Goal: Information Seeking & Learning: Learn about a topic

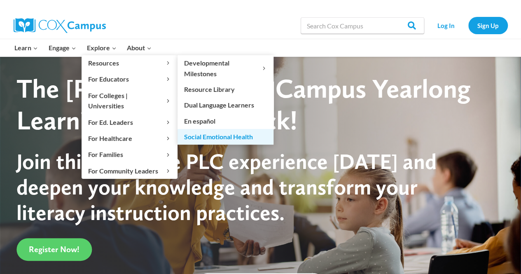
click at [204, 135] on link "Social Emotional Health" at bounding box center [225, 137] width 96 height 16
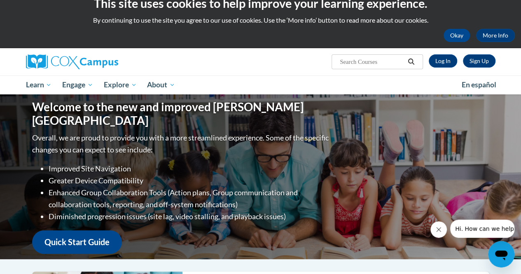
scroll to position [12, 0]
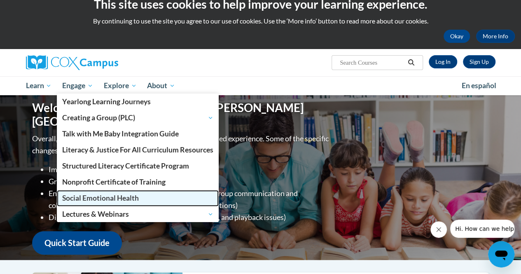
click at [77, 201] on span "Social Emotional Health" at bounding box center [100, 197] width 77 height 9
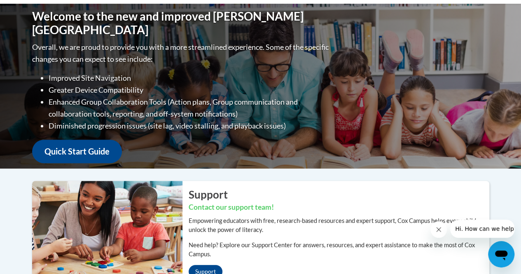
scroll to position [0, 0]
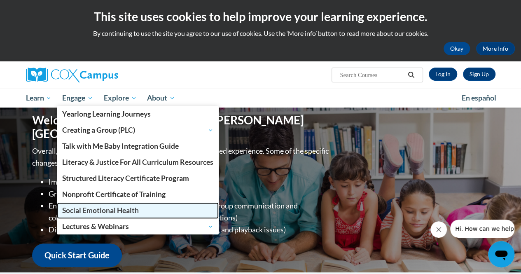
click at [98, 210] on span "Social Emotional Health" at bounding box center [100, 210] width 77 height 9
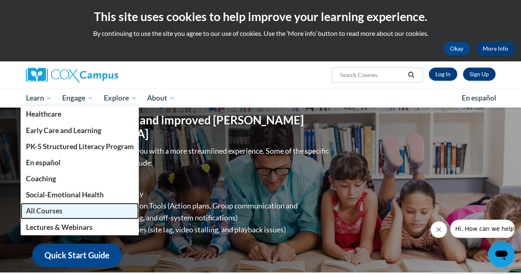
click at [44, 210] on span "All Courses" at bounding box center [44, 210] width 37 height 9
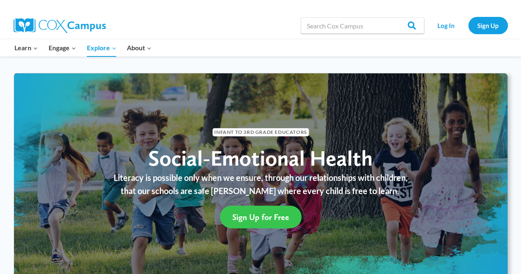
click at [265, 220] on span "Sign Up for Free" at bounding box center [260, 217] width 57 height 10
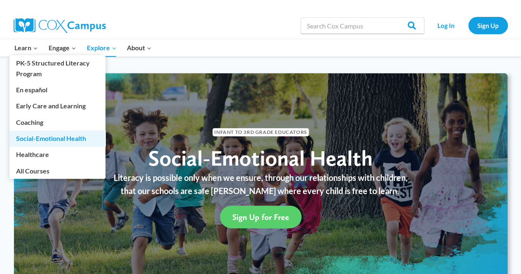
click at [49, 137] on link "Social-Emotional Health" at bounding box center [57, 138] width 96 height 16
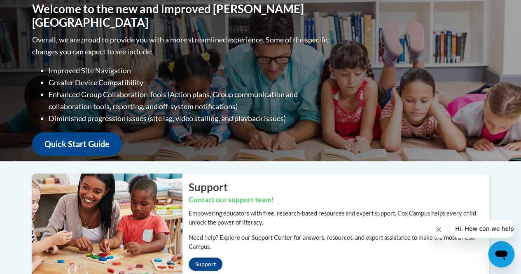
scroll to position [112, 0]
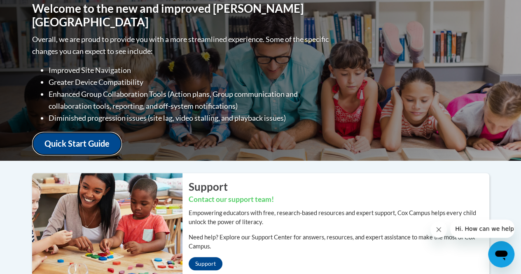
click at [97, 139] on link "Quick Start Guide" at bounding box center [77, 143] width 90 height 23
